Goal: Task Accomplishment & Management: Complete application form

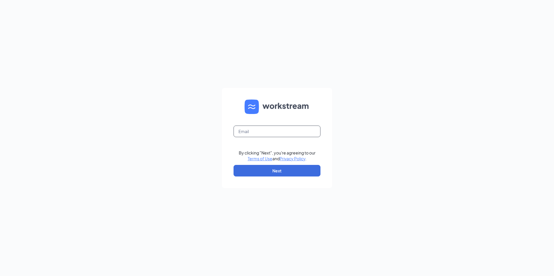
click at [269, 132] on input "text" at bounding box center [276, 132] width 87 height 12
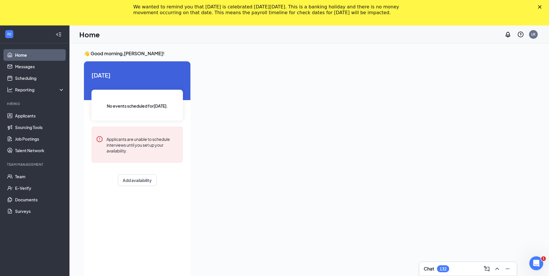
click at [542, 7] on icon "Close" at bounding box center [539, 6] width 3 height 3
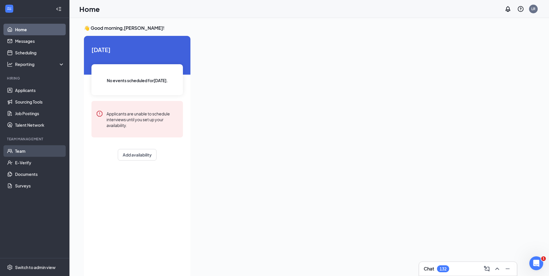
click at [26, 153] on link "Team" at bounding box center [40, 151] width 50 height 12
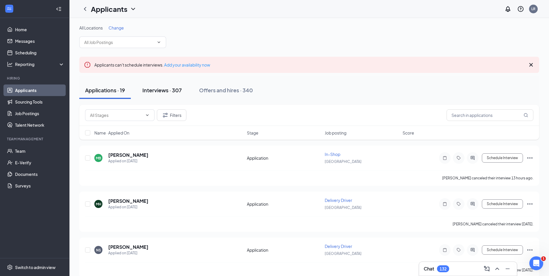
click at [158, 91] on div "Interviews · 307" at bounding box center [161, 90] width 39 height 7
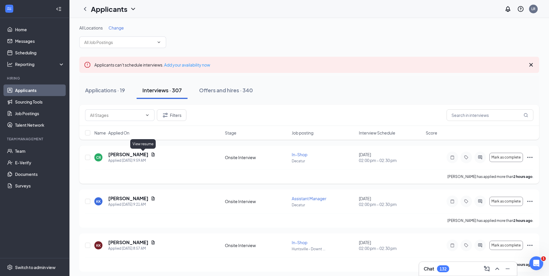
click at [152, 155] on icon "Document" at bounding box center [153, 155] width 3 height 4
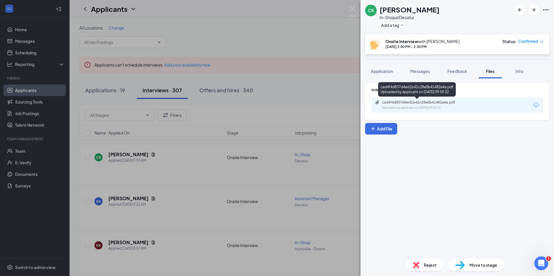
click at [453, 103] on div "cad4f4d837d4ed1b42c28e0b41482e4a.pdf" at bounding box center [422, 102] width 81 height 5
drag, startPoint x: 253, startPoint y: 41, endPoint x: 231, endPoint y: 63, distance: 30.9
click at [253, 42] on div "CR Chasity Ricks In-Shop at Decatur Add a tag Onsite Interview with Justin Cott…" at bounding box center [277, 138] width 554 height 276
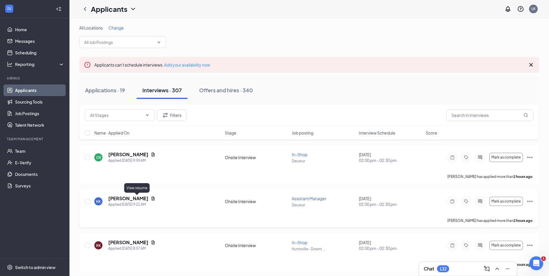
click at [152, 199] on icon "Document" at bounding box center [153, 199] width 3 height 4
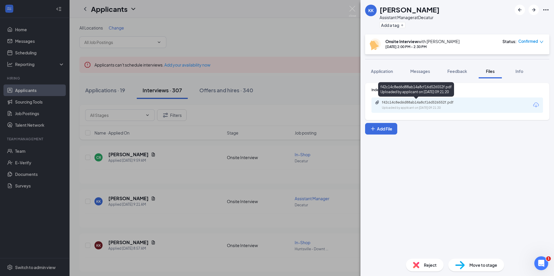
click at [418, 103] on div "f42c14c8ed6d88ab14a8cf16d526552f.pdf" at bounding box center [422, 102] width 81 height 5
click at [197, 173] on div "KK Katee King Assistant Manager at Decatur Add a tag Onsite Interview with Just…" at bounding box center [277, 138] width 554 height 276
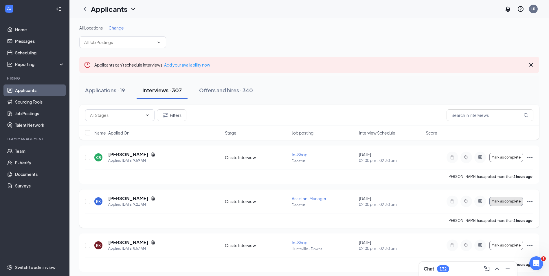
click at [501, 204] on button "Mark as complete" at bounding box center [507, 201] width 34 height 9
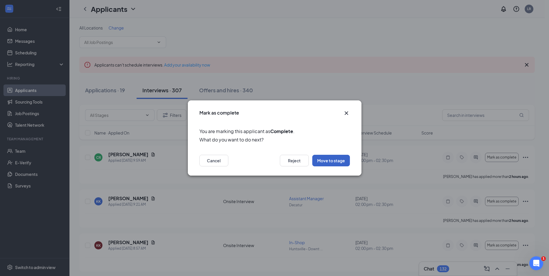
click at [338, 163] on button "Move to stage" at bounding box center [331, 161] width 38 height 12
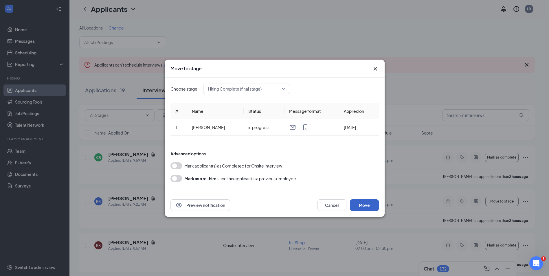
click at [367, 206] on button "Move" at bounding box center [364, 205] width 29 height 12
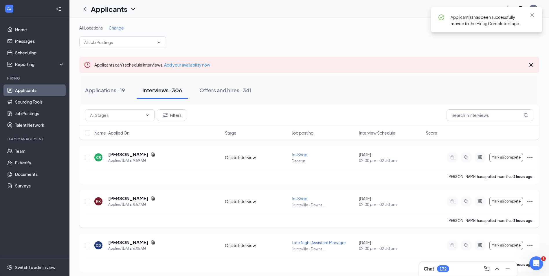
click at [530, 202] on icon "Ellipses" at bounding box center [529, 201] width 5 height 1
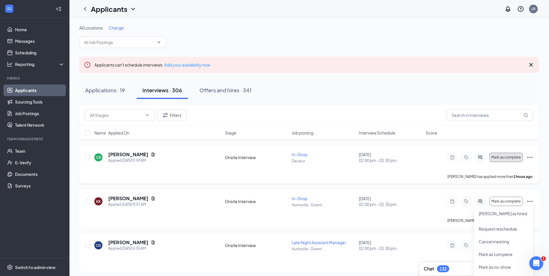
click at [517, 158] on span "Mark as complete" at bounding box center [506, 157] width 29 height 4
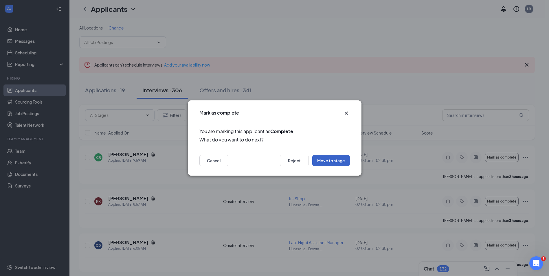
click at [329, 161] on button "Move to stage" at bounding box center [331, 161] width 38 height 12
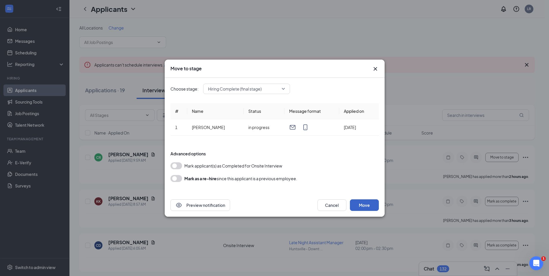
click at [364, 206] on button "Move" at bounding box center [364, 205] width 29 height 12
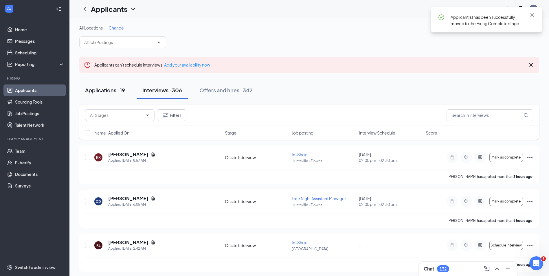
click at [103, 89] on div "Applications · 19" at bounding box center [105, 90] width 40 height 7
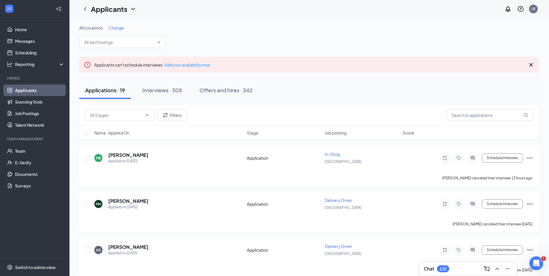
click at [510, 41] on div "All Locations Change" at bounding box center [309, 36] width 460 height 23
click at [36, 150] on link "Team" at bounding box center [40, 151] width 50 height 12
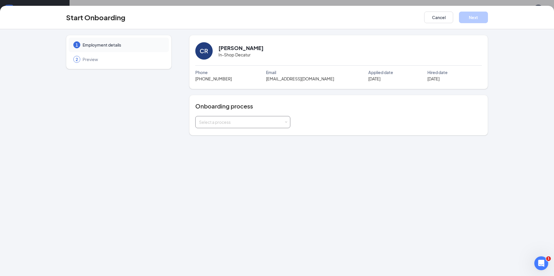
click at [265, 122] on div "Select a process" at bounding box center [241, 122] width 85 height 6
click at [220, 137] on span "New Hire Process" at bounding box center [213, 134] width 33 height 5
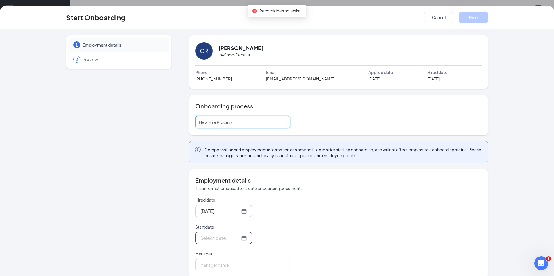
drag, startPoint x: 237, startPoint y: 243, endPoint x: 239, endPoint y: 239, distance: 4.7
click at [237, 243] on div at bounding box center [223, 238] width 56 height 12
click at [240, 237] on div at bounding box center [223, 238] width 56 height 12
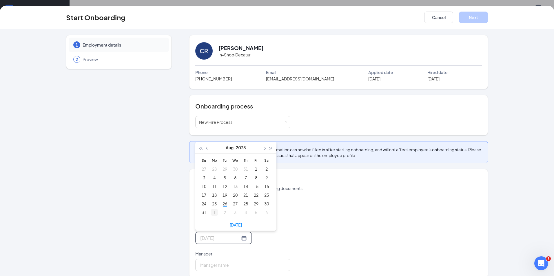
type input "[DATE]"
click at [211, 213] on div "1" at bounding box center [214, 212] width 7 height 7
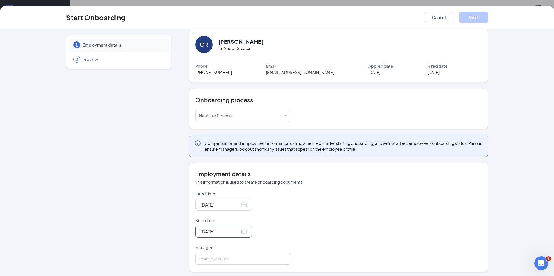
scroll to position [8, 0]
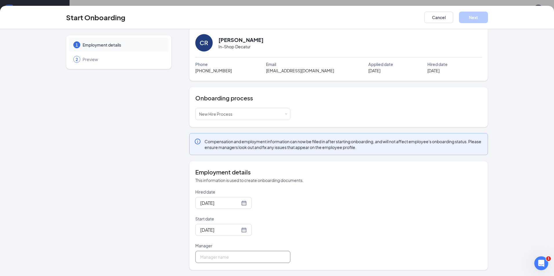
click at [237, 257] on input "Manager" at bounding box center [242, 257] width 95 height 12
type input "[PERSON_NAME]"
click at [465, 18] on button "Next" at bounding box center [473, 18] width 29 height 12
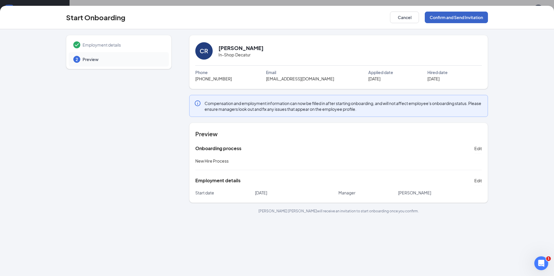
click at [460, 19] on button "Confirm and Send Invitation" at bounding box center [455, 18] width 63 height 12
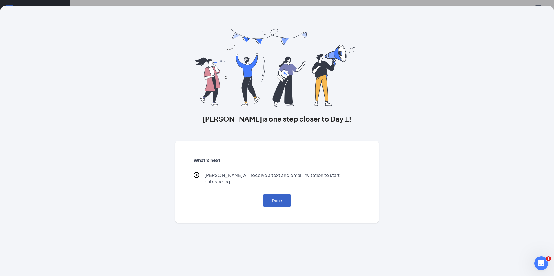
click at [278, 198] on button "Done" at bounding box center [276, 200] width 29 height 13
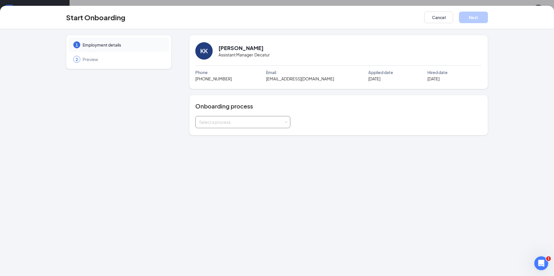
click at [246, 121] on div "Select a process" at bounding box center [241, 122] width 85 height 6
click at [242, 132] on li "New Hire Process" at bounding box center [242, 134] width 95 height 10
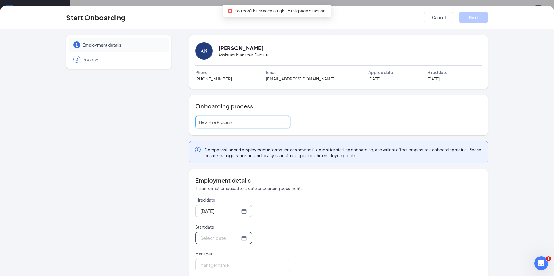
click at [237, 238] on div at bounding box center [223, 238] width 47 height 7
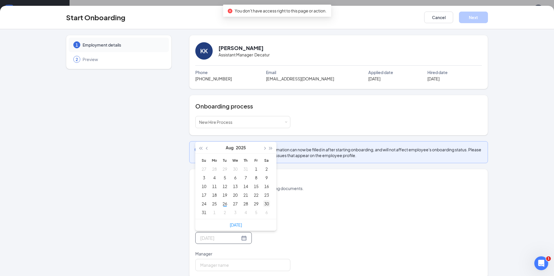
type input "[DATE]"
click at [215, 213] on div "1" at bounding box center [214, 212] width 7 height 7
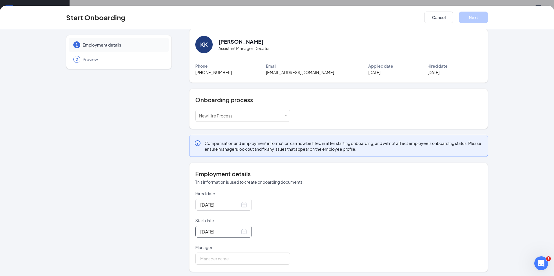
scroll to position [8, 0]
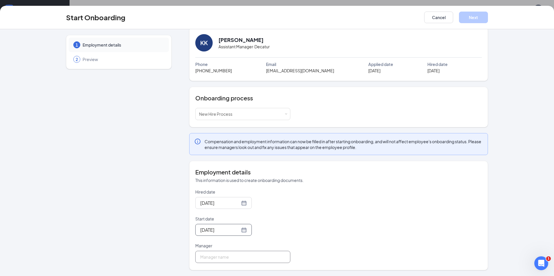
click at [218, 259] on input "Manager" at bounding box center [242, 257] width 95 height 12
type input "[PERSON_NAME]"
click at [474, 17] on button "Next" at bounding box center [473, 18] width 29 height 12
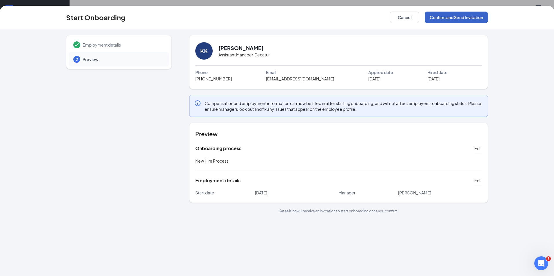
click at [468, 15] on button "Confirm and Send Invitation" at bounding box center [455, 18] width 63 height 12
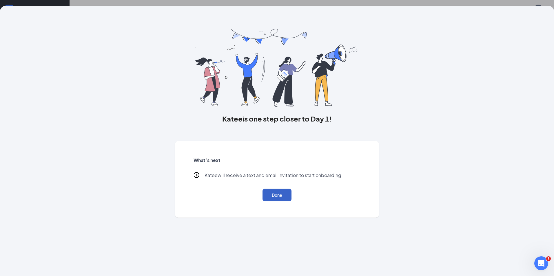
click at [281, 194] on button "Done" at bounding box center [276, 195] width 29 height 13
